Goal: Transaction & Acquisition: Purchase product/service

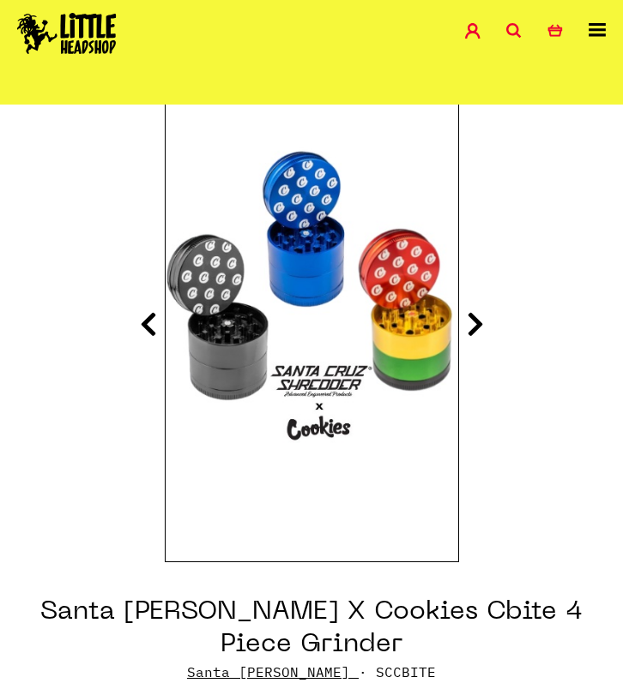
scroll to position [161, 0]
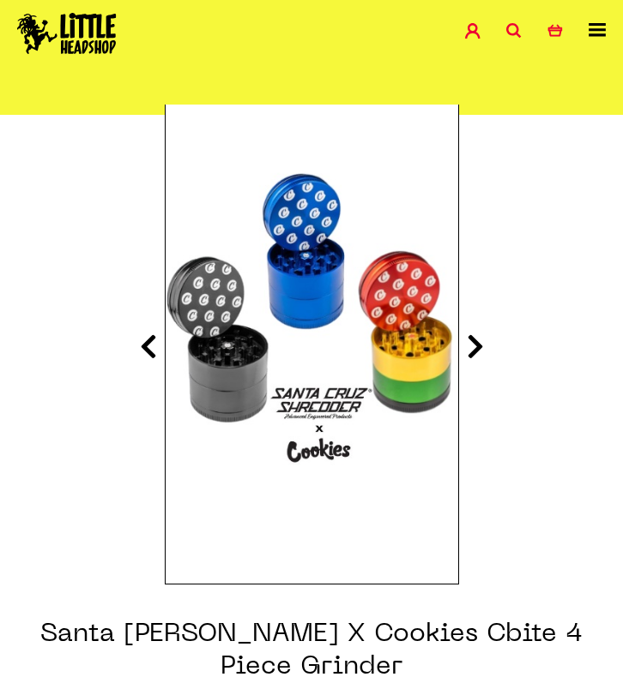
click at [475, 339] on icon at bounding box center [475, 346] width 17 height 27
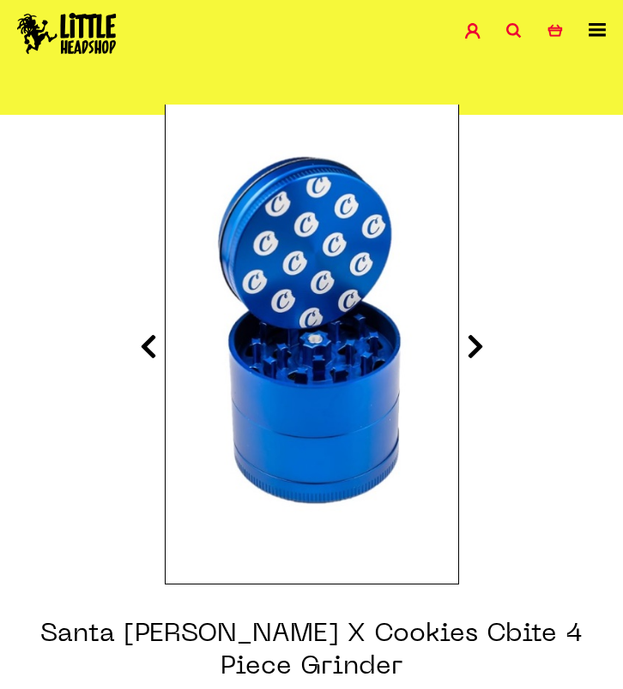
click at [475, 339] on icon at bounding box center [475, 346] width 17 height 27
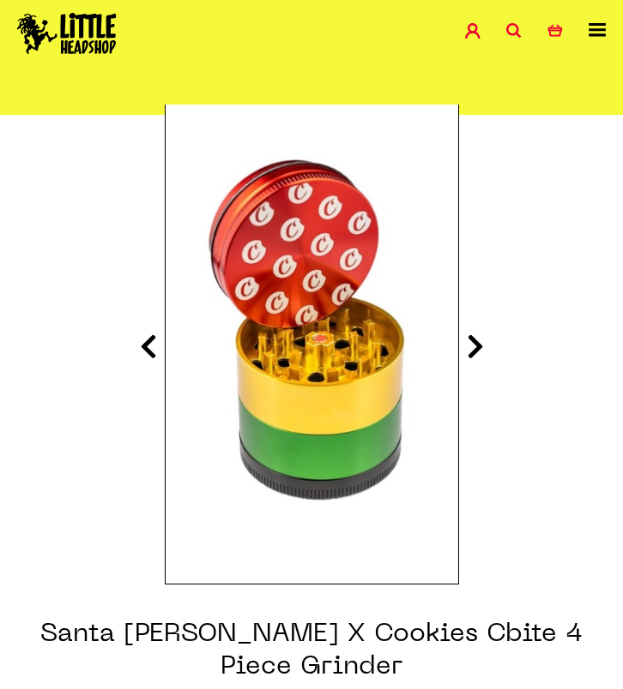
click at [475, 339] on icon at bounding box center [475, 346] width 17 height 27
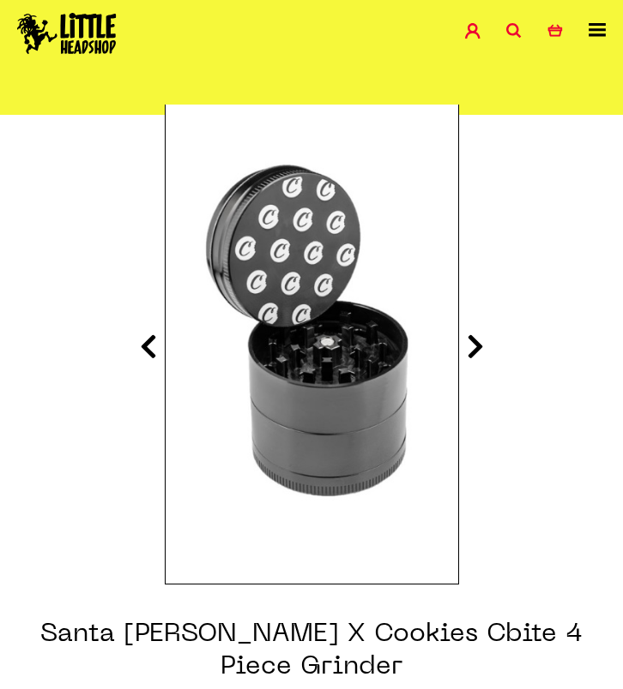
click at [475, 339] on icon at bounding box center [475, 346] width 17 height 27
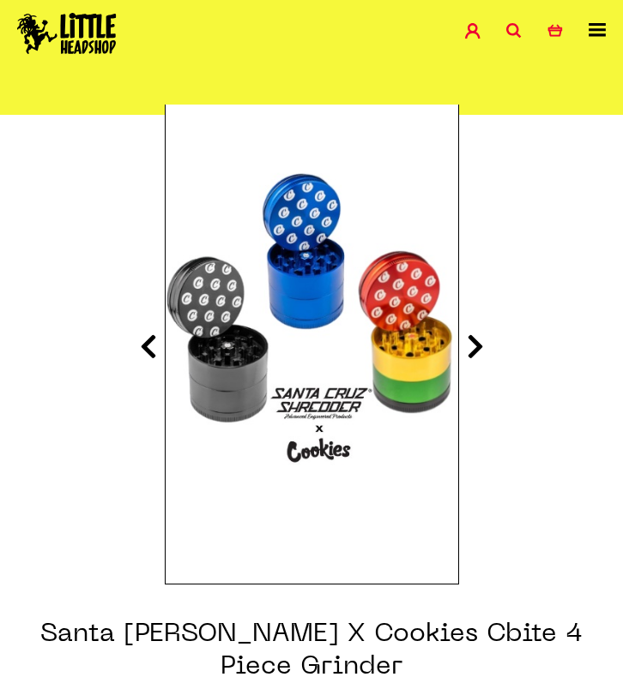
click at [475, 339] on icon at bounding box center [475, 346] width 17 height 27
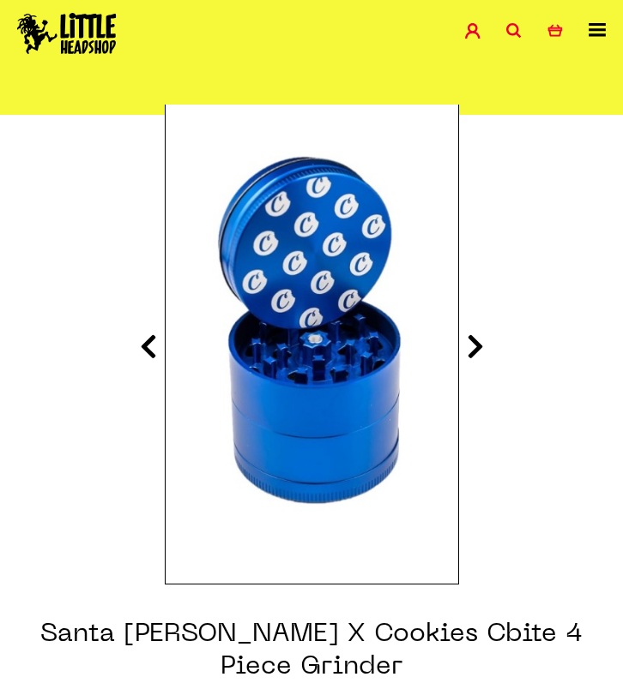
click at [475, 339] on icon at bounding box center [475, 346] width 17 height 27
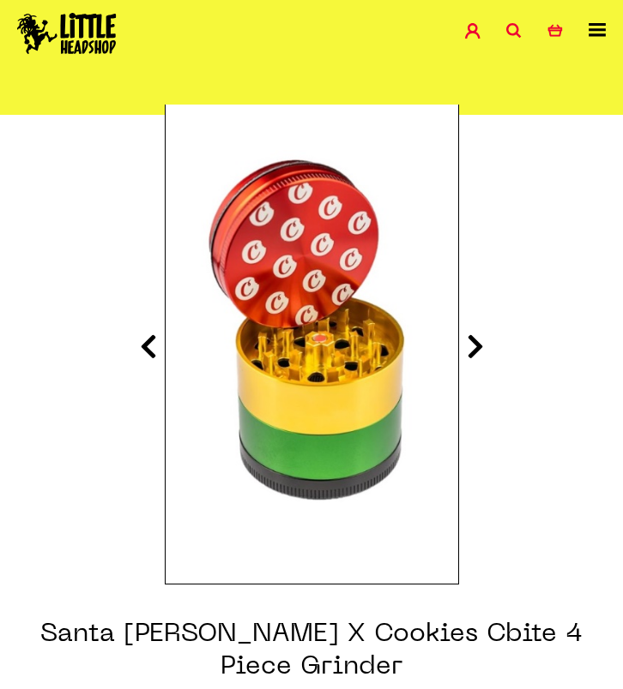
click at [475, 339] on icon at bounding box center [475, 346] width 17 height 27
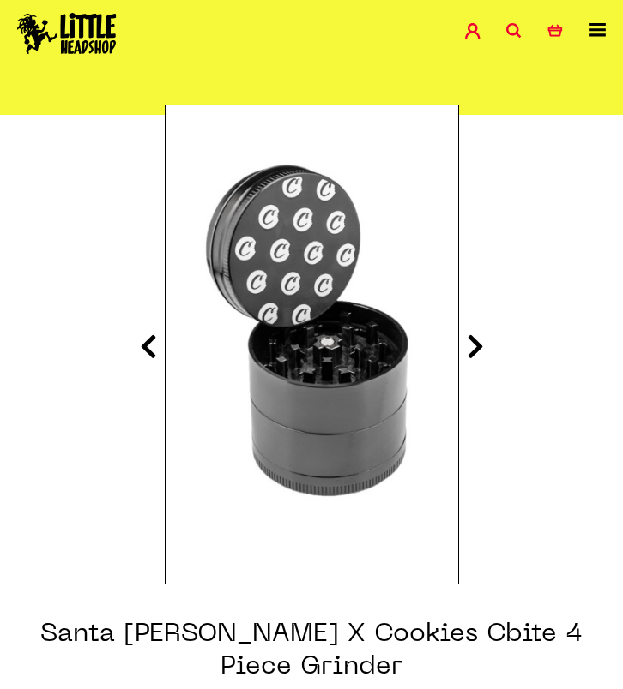
click at [475, 339] on icon at bounding box center [475, 346] width 17 height 27
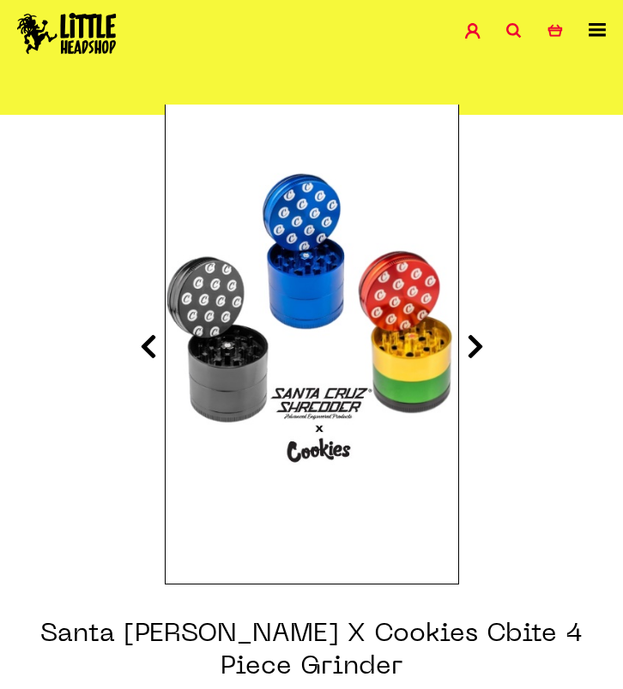
click at [476, 338] on icon at bounding box center [475, 346] width 17 height 27
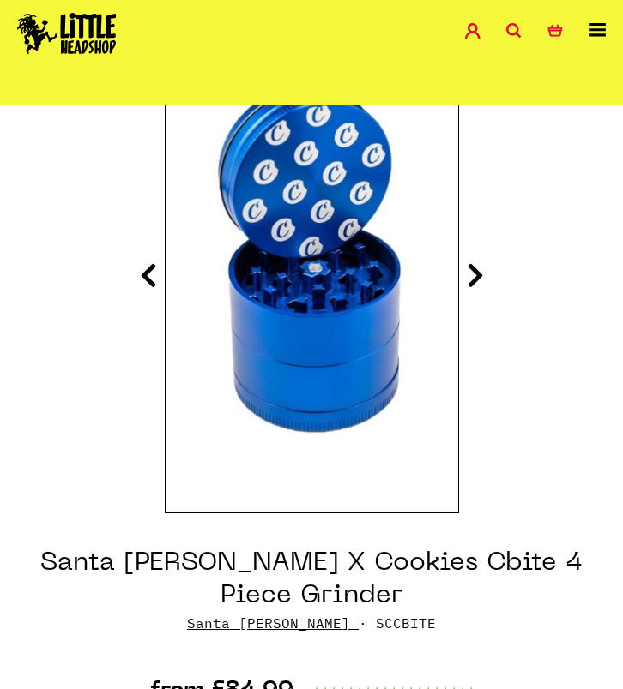
scroll to position [238, 0]
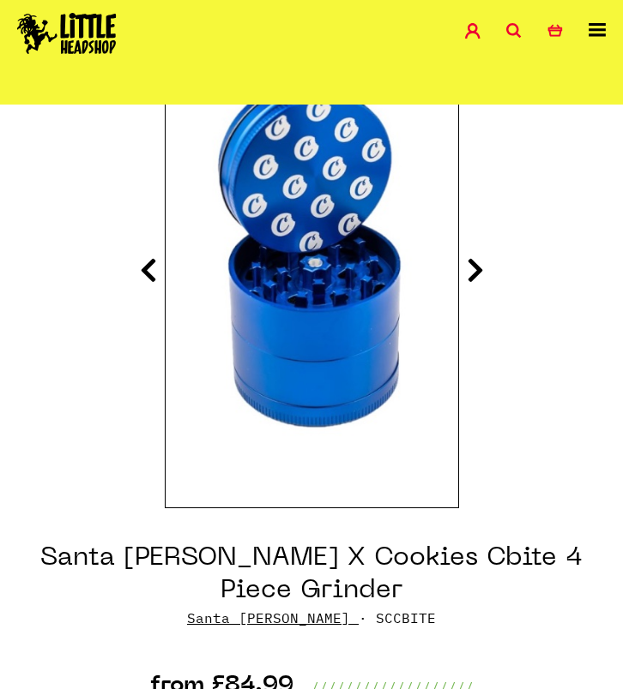
click at [468, 268] on icon at bounding box center [475, 269] width 17 height 27
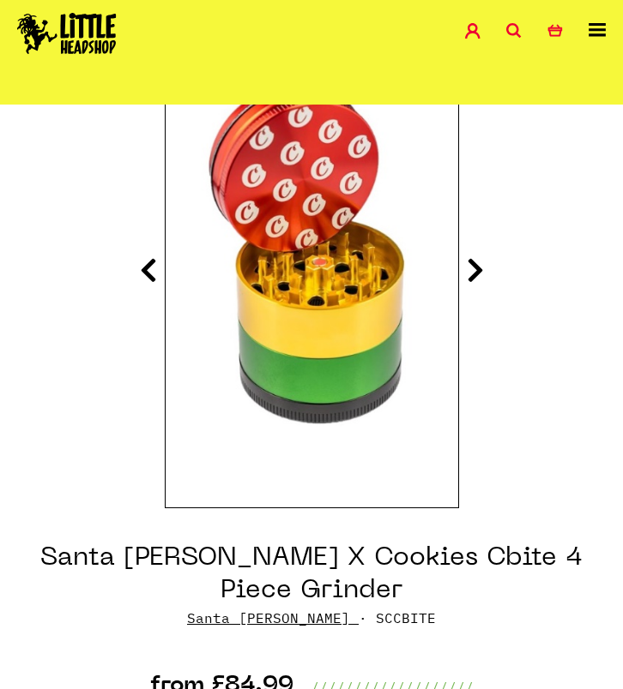
click at [470, 276] on icon at bounding box center [475, 269] width 17 height 27
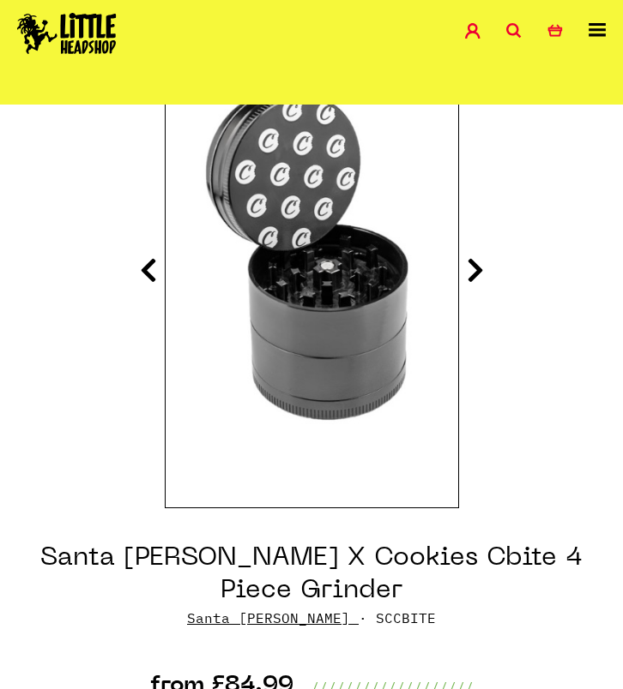
click at [471, 275] on icon at bounding box center [475, 269] width 17 height 27
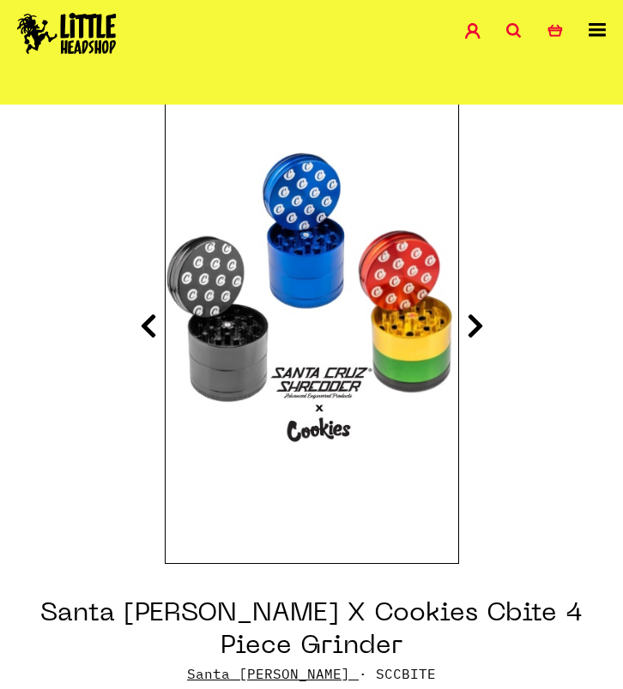
scroll to position [155, 0]
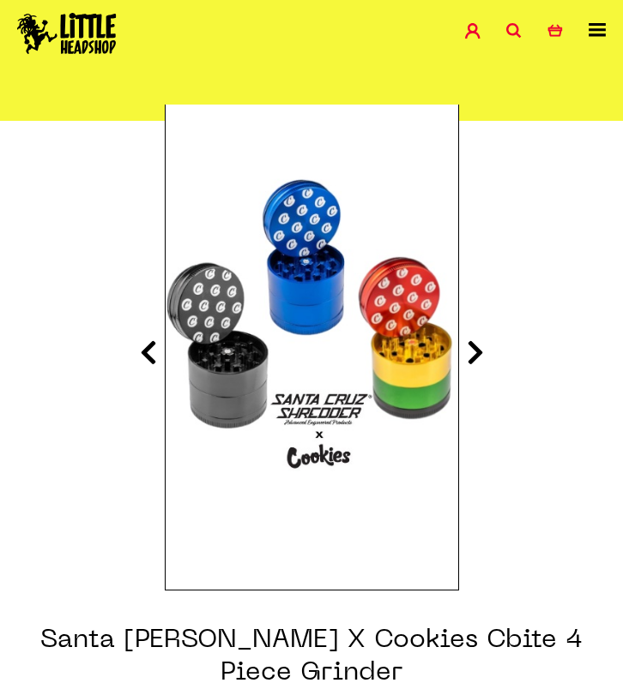
click at [476, 347] on icon at bounding box center [475, 352] width 17 height 27
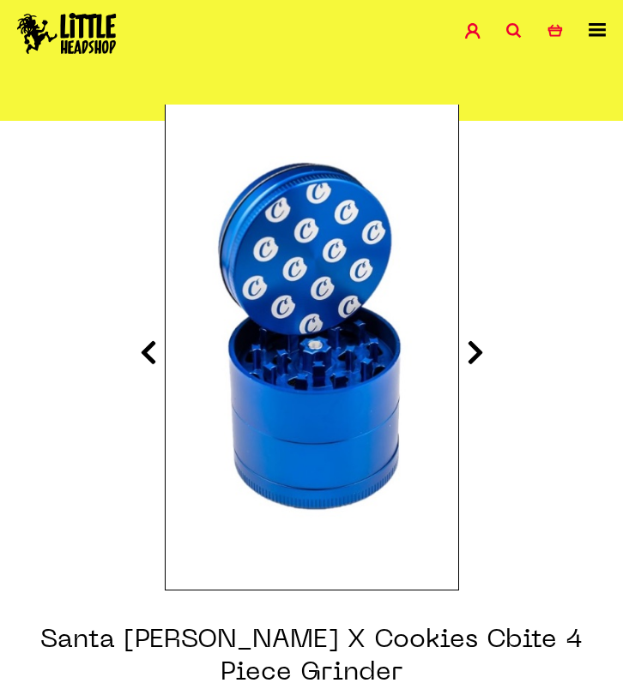
click at [478, 355] on icon at bounding box center [475, 352] width 17 height 27
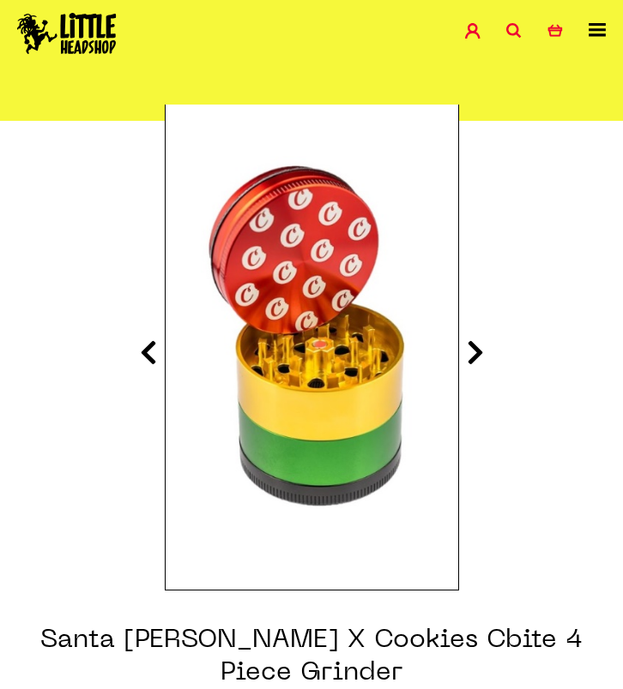
click at [477, 356] on icon at bounding box center [475, 352] width 17 height 27
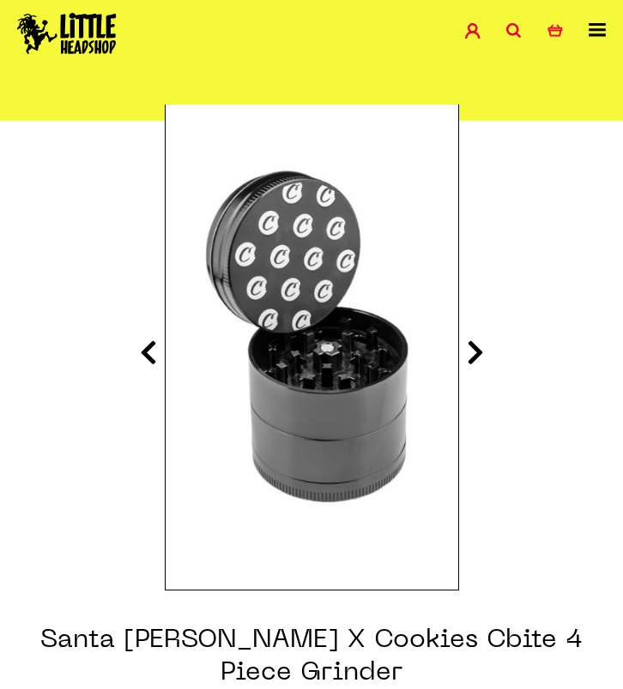
click at [479, 356] on icon at bounding box center [475, 352] width 17 height 27
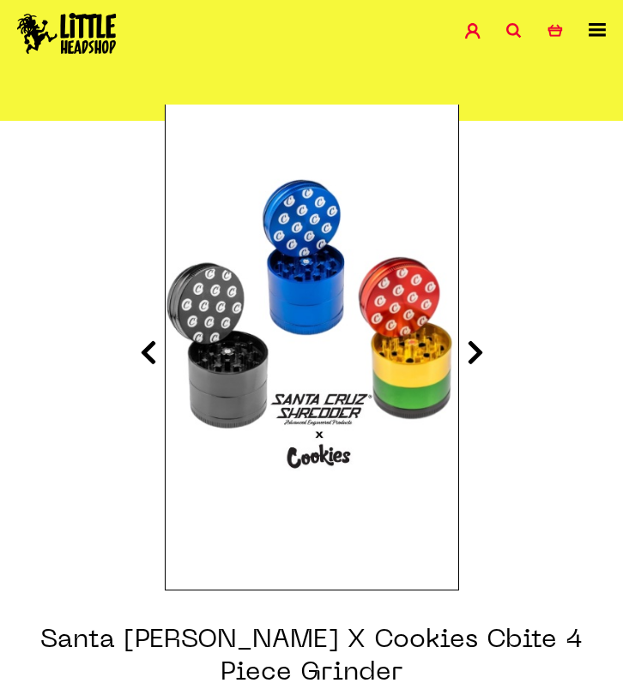
click at [468, 363] on icon at bounding box center [475, 352] width 17 height 27
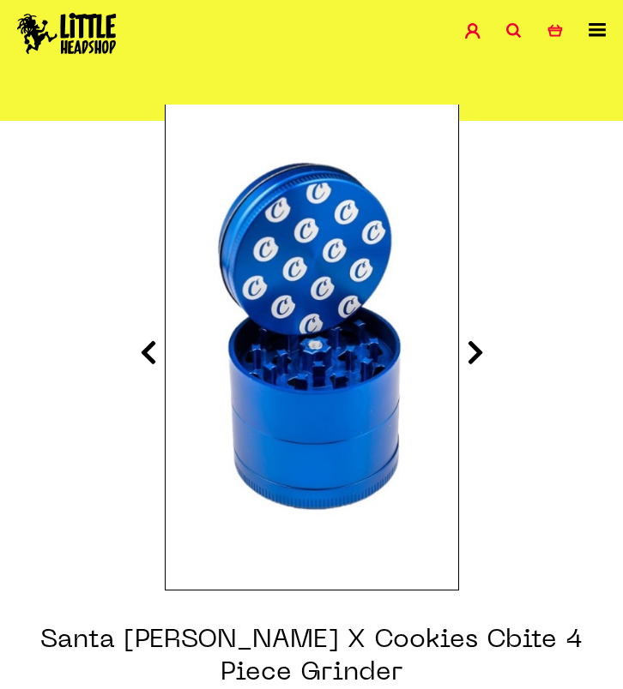
click at [471, 357] on icon at bounding box center [475, 352] width 17 height 27
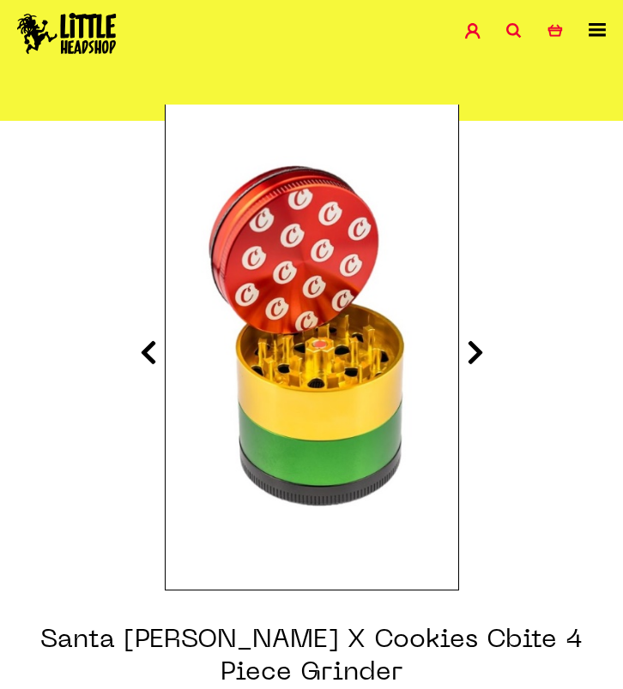
click at [471, 357] on icon at bounding box center [475, 352] width 17 height 27
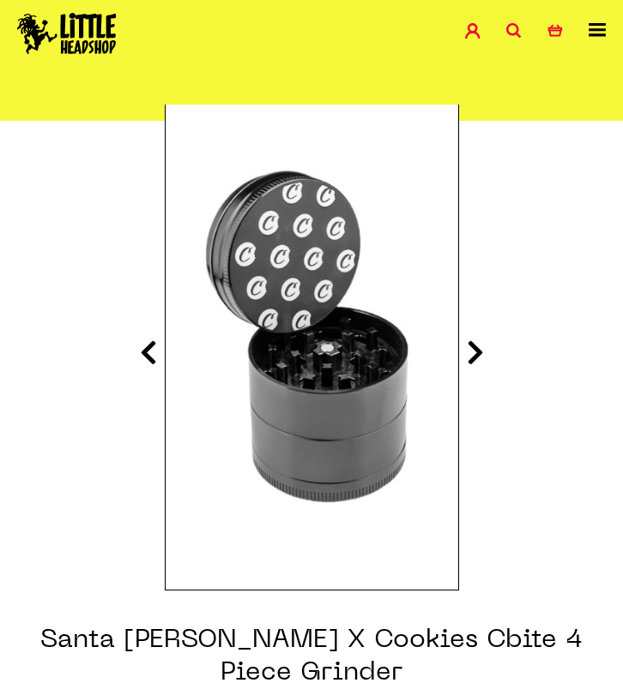
click at [471, 357] on icon at bounding box center [475, 352] width 17 height 27
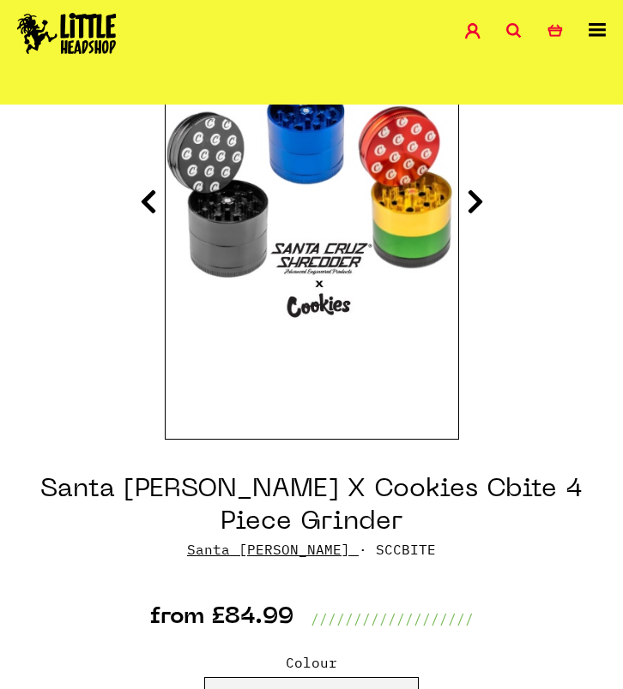
scroll to position [307, 0]
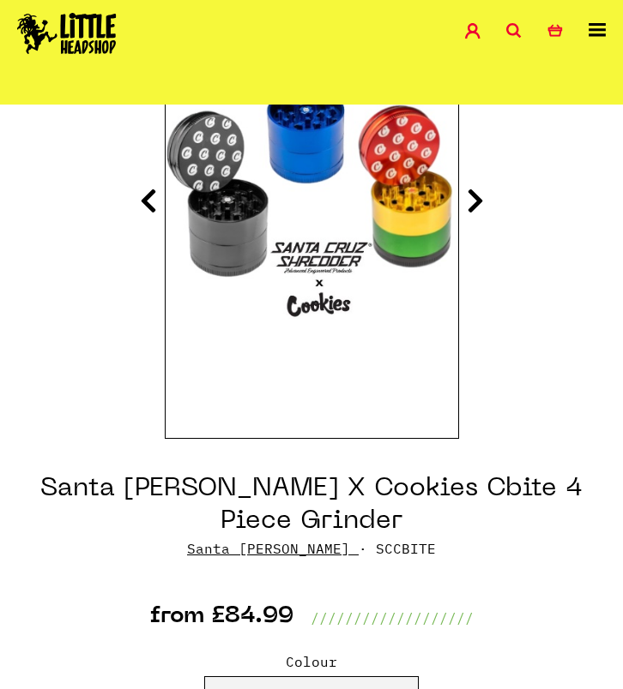
click at [380, 3] on div "Shop Special Offers Contact Blog Account Search 0 Basket" at bounding box center [311, 34] width 623 height 69
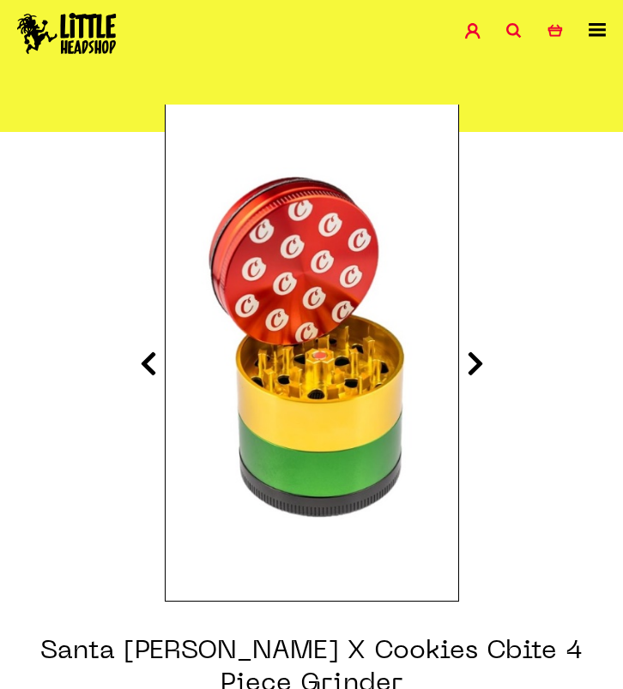
scroll to position [133, 0]
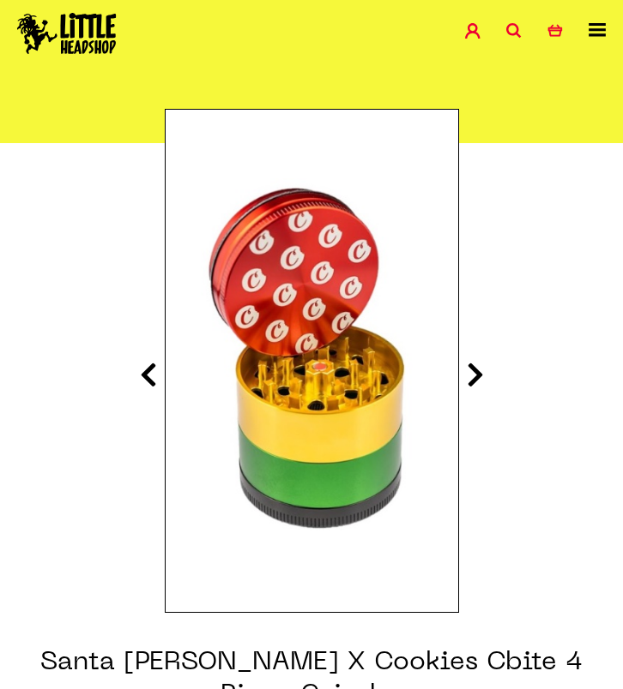
click at [142, 370] on icon at bounding box center [148, 374] width 17 height 27
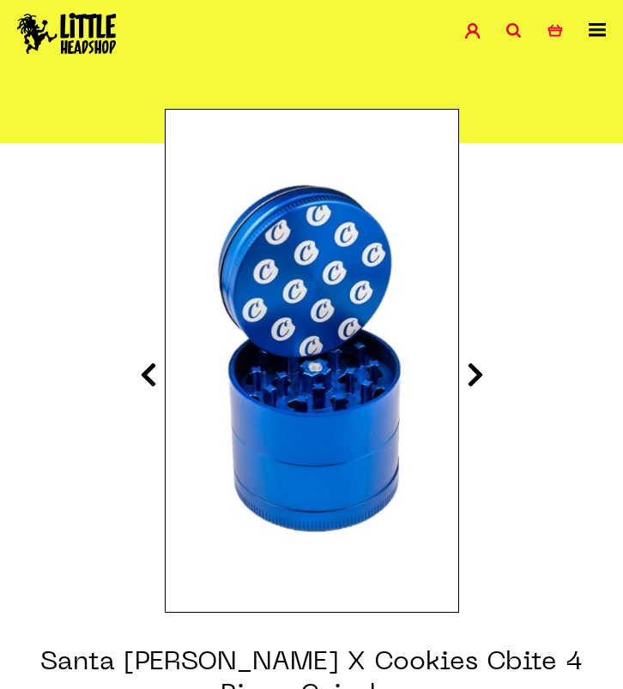
click at [142, 370] on icon at bounding box center [148, 374] width 17 height 27
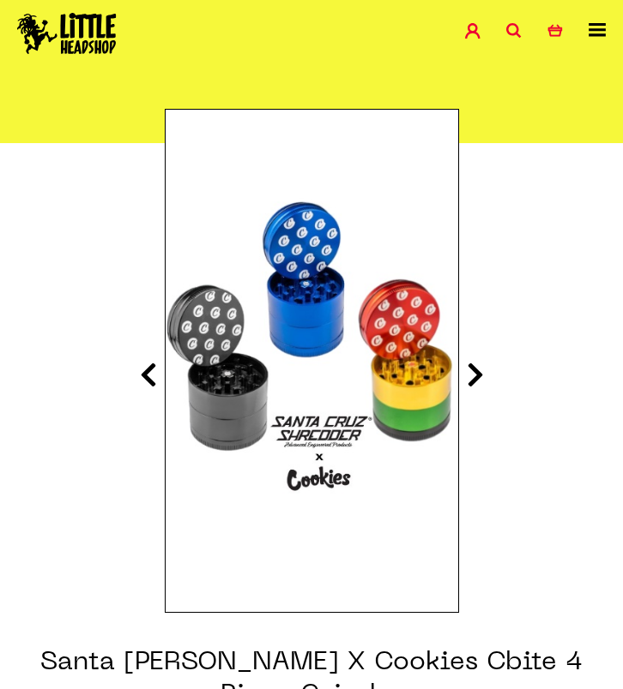
click at [467, 368] on icon at bounding box center [475, 374] width 17 height 27
click at [479, 377] on icon at bounding box center [475, 374] width 17 height 27
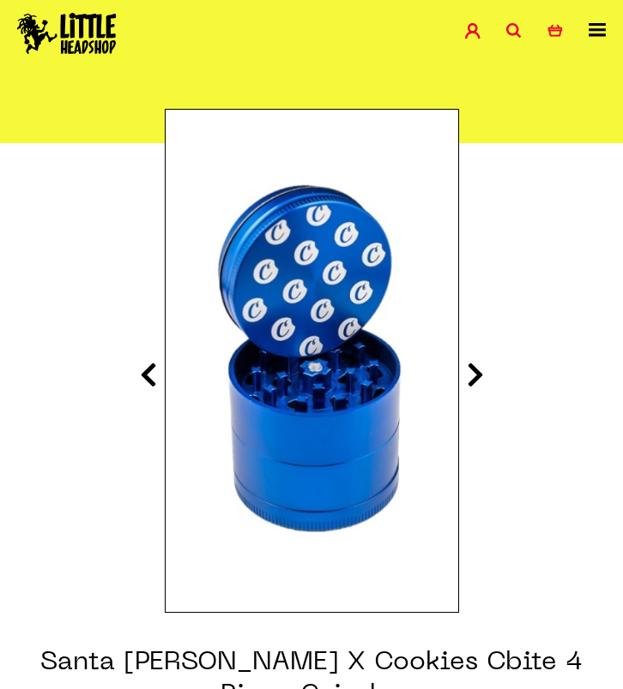
click at [479, 378] on icon at bounding box center [475, 374] width 17 height 27
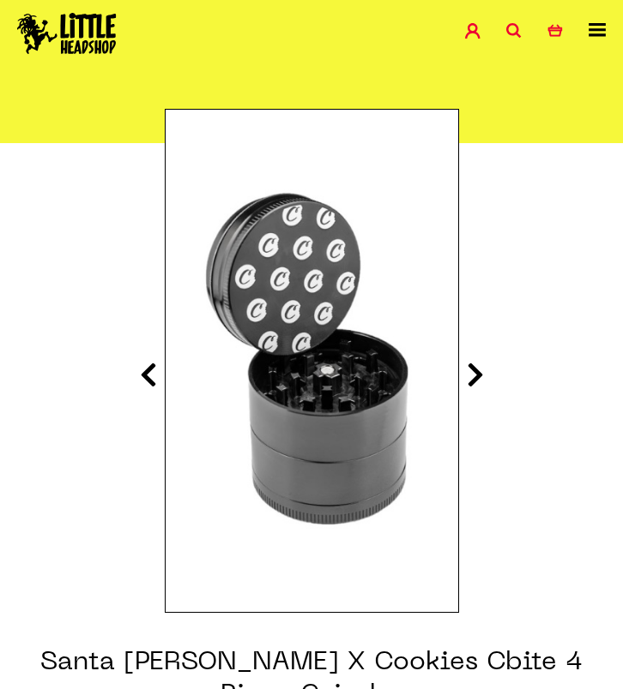
click at [479, 383] on icon at bounding box center [475, 374] width 17 height 27
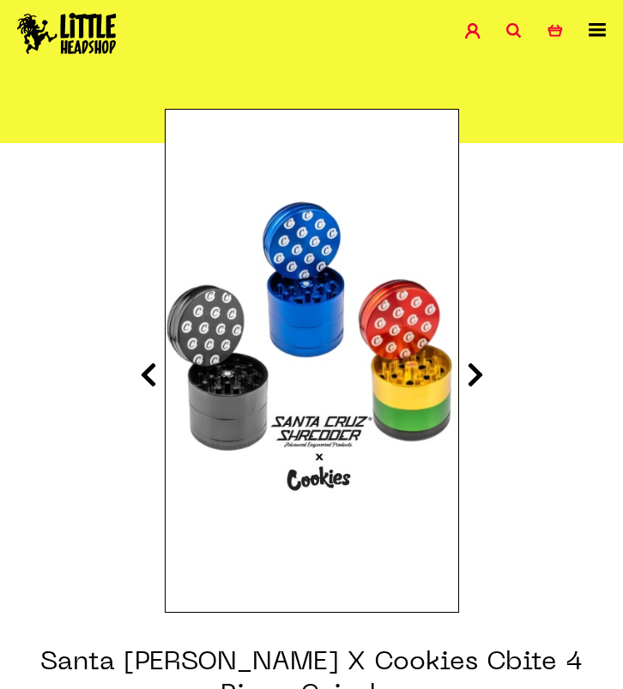
click at [479, 383] on icon at bounding box center [475, 374] width 17 height 27
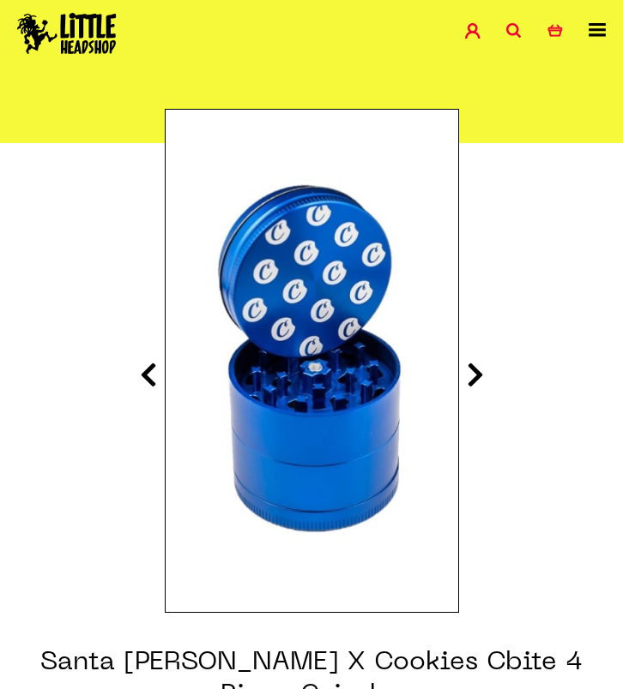
click at [144, 378] on icon at bounding box center [148, 374] width 17 height 27
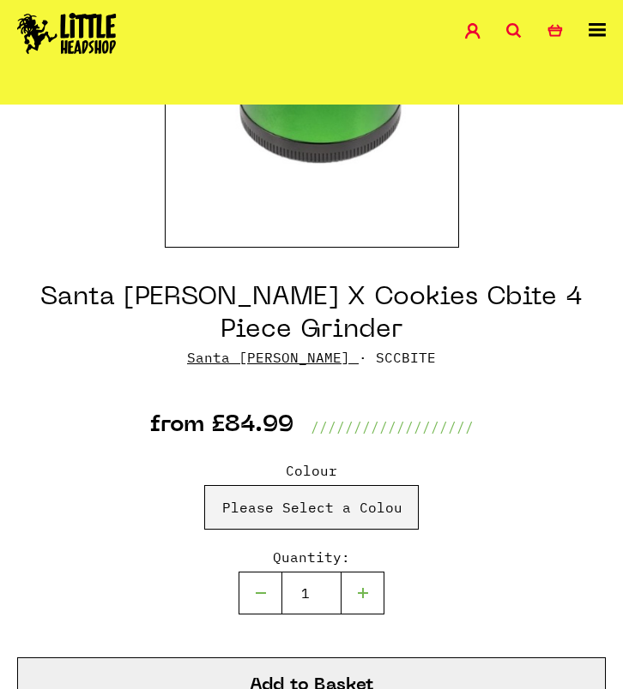
scroll to position [506, 0]
